Goal: Check status: Check status

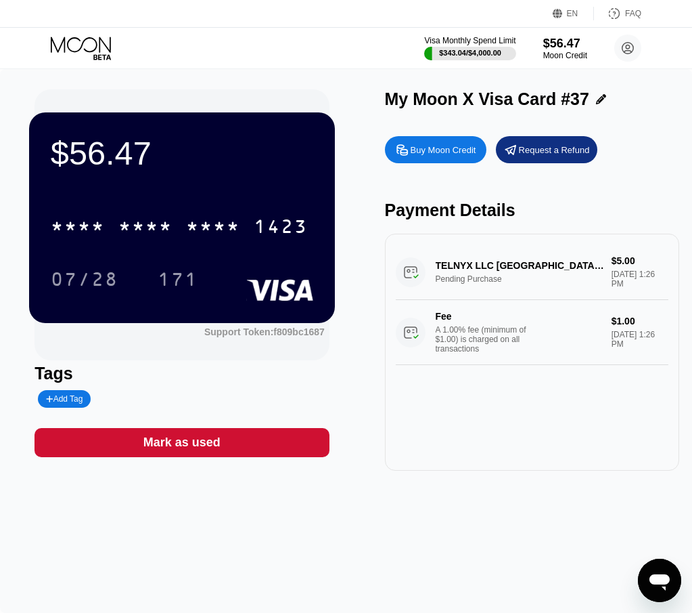
click at [638, 493] on div "$56.47 * * * * * * * * * * * * 1423 07/28 171 Support Token: f809bc1687 Tags Ad…" at bounding box center [346, 341] width 692 height 544
click at [657, 102] on div "My Moon X Visa Card #37" at bounding box center [532, 99] width 294 height 20
click at [638, 434] on div "TELNYX LLC AUSTIN US Pending Purchase $5.00 Aug 21, 2025 1:26 PM Fee A 1.00% fe…" at bounding box center [532, 352] width 294 height 237
